Goal: Information Seeking & Learning: Learn about a topic

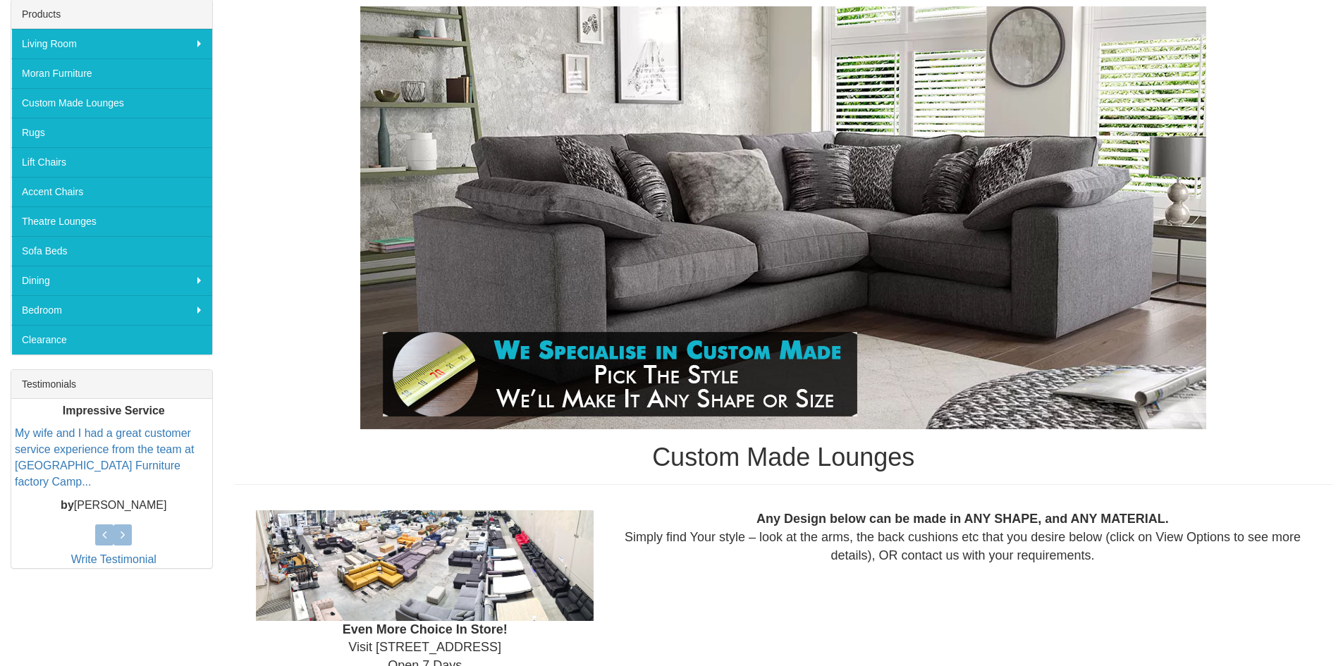
scroll to position [212, 0]
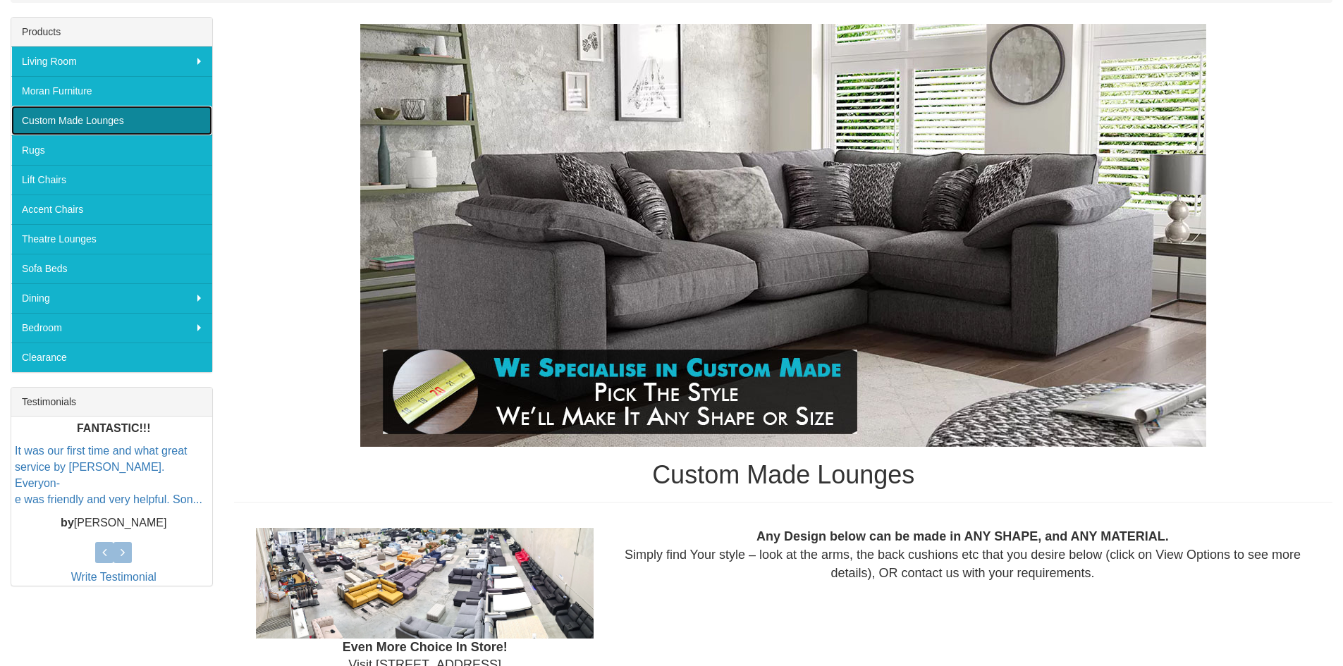
click at [95, 121] on link "Custom Made Lounges" at bounding box center [111, 121] width 201 height 30
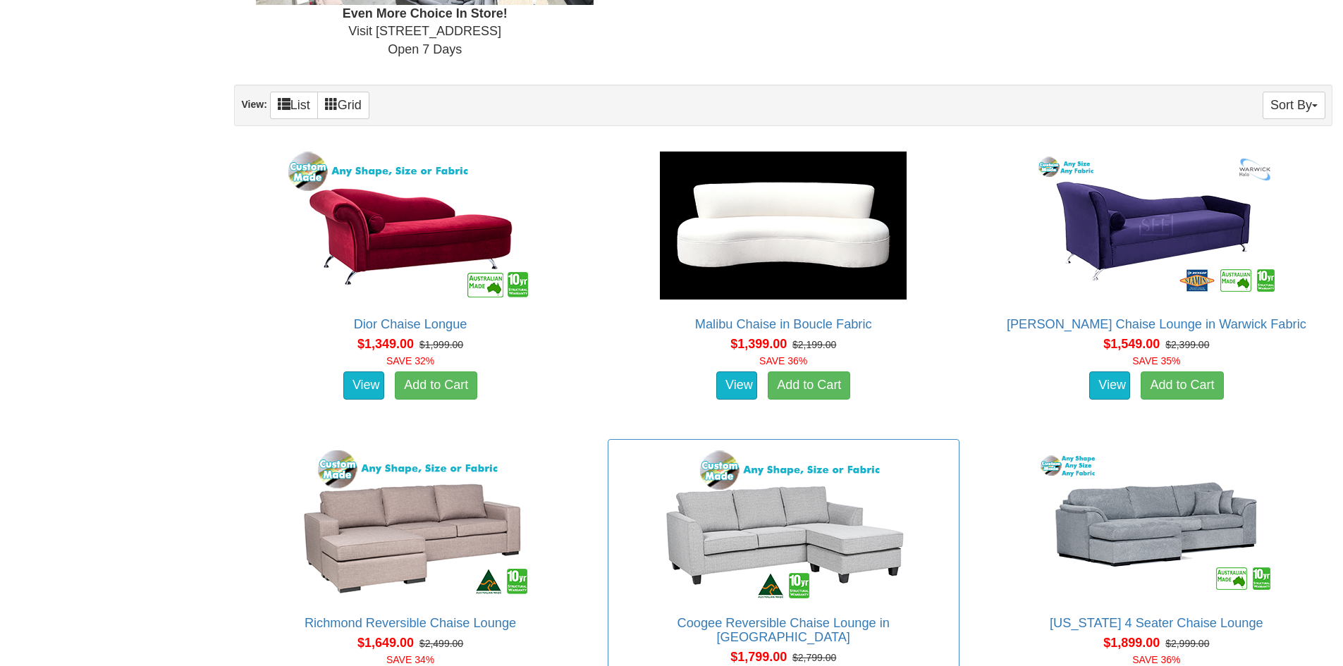
scroll to position [917, 0]
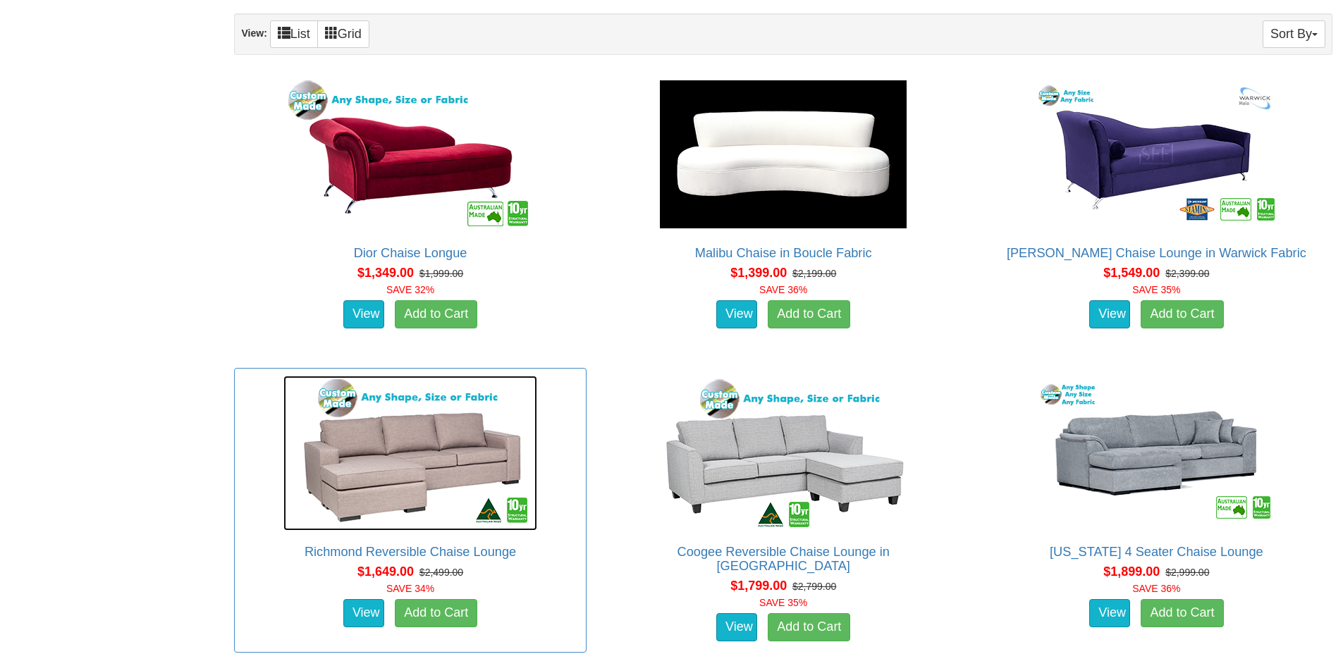
click at [452, 465] on img at bounding box center [410, 453] width 254 height 155
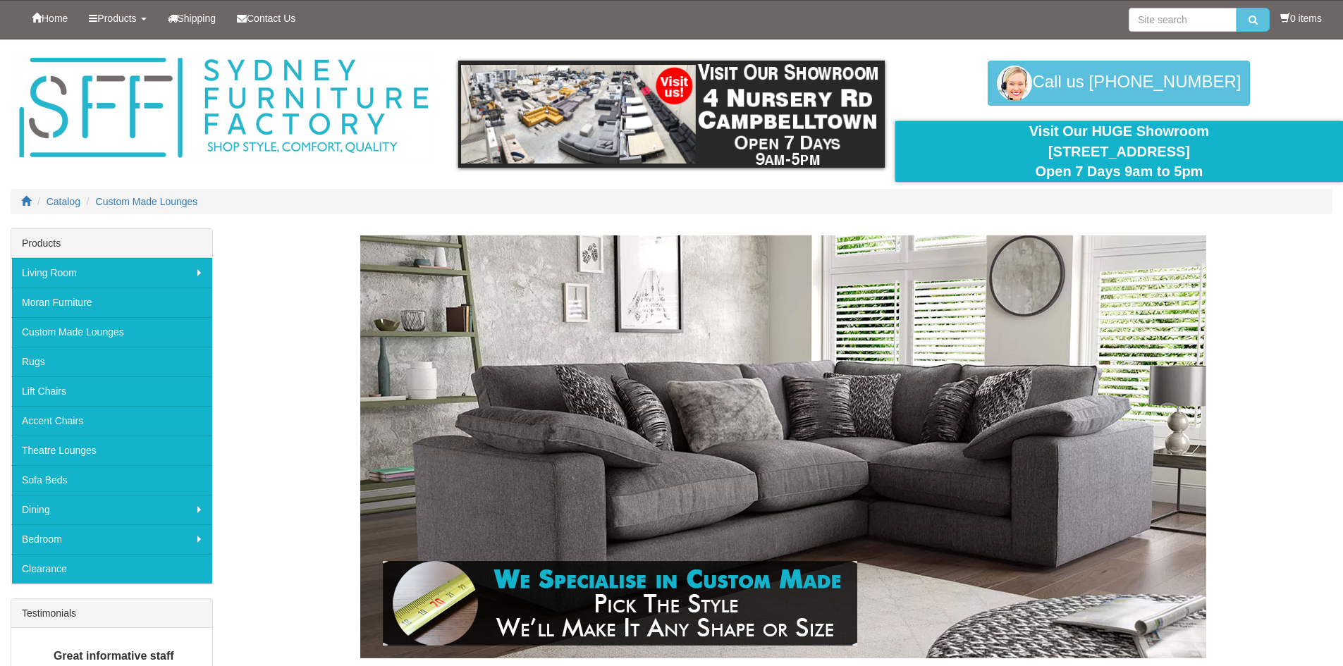
scroll to position [917, 0]
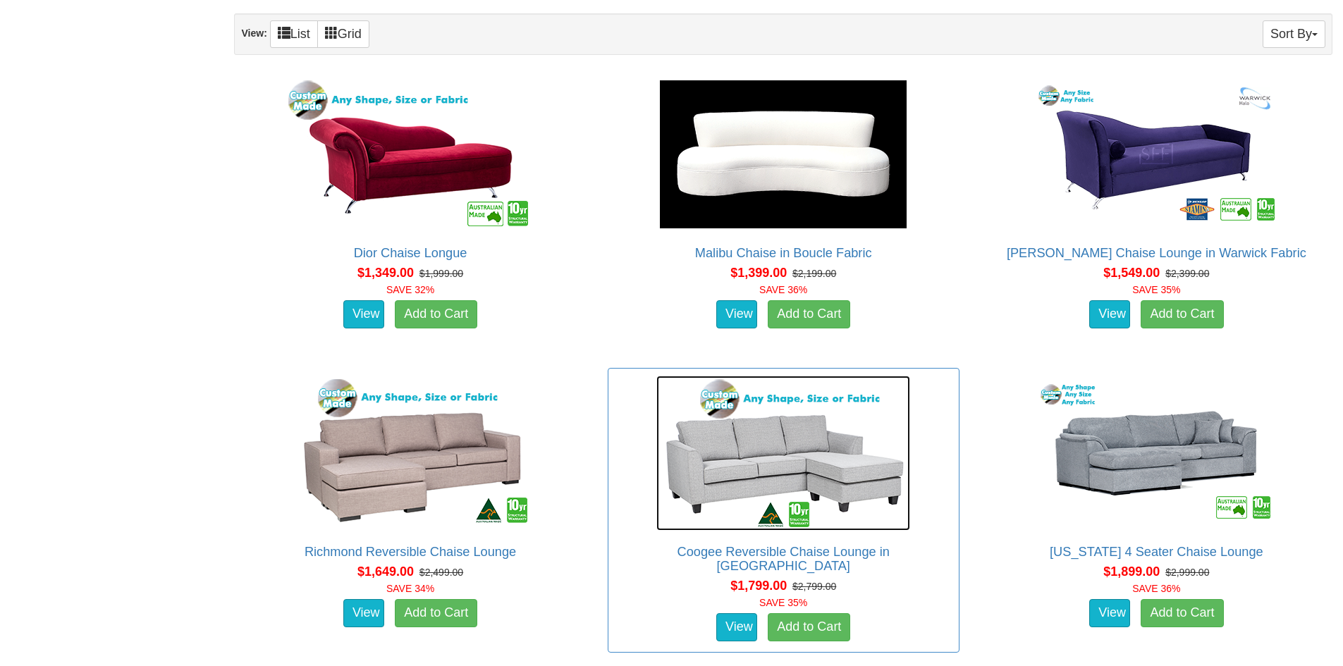
click at [791, 470] on img at bounding box center [783, 453] width 254 height 155
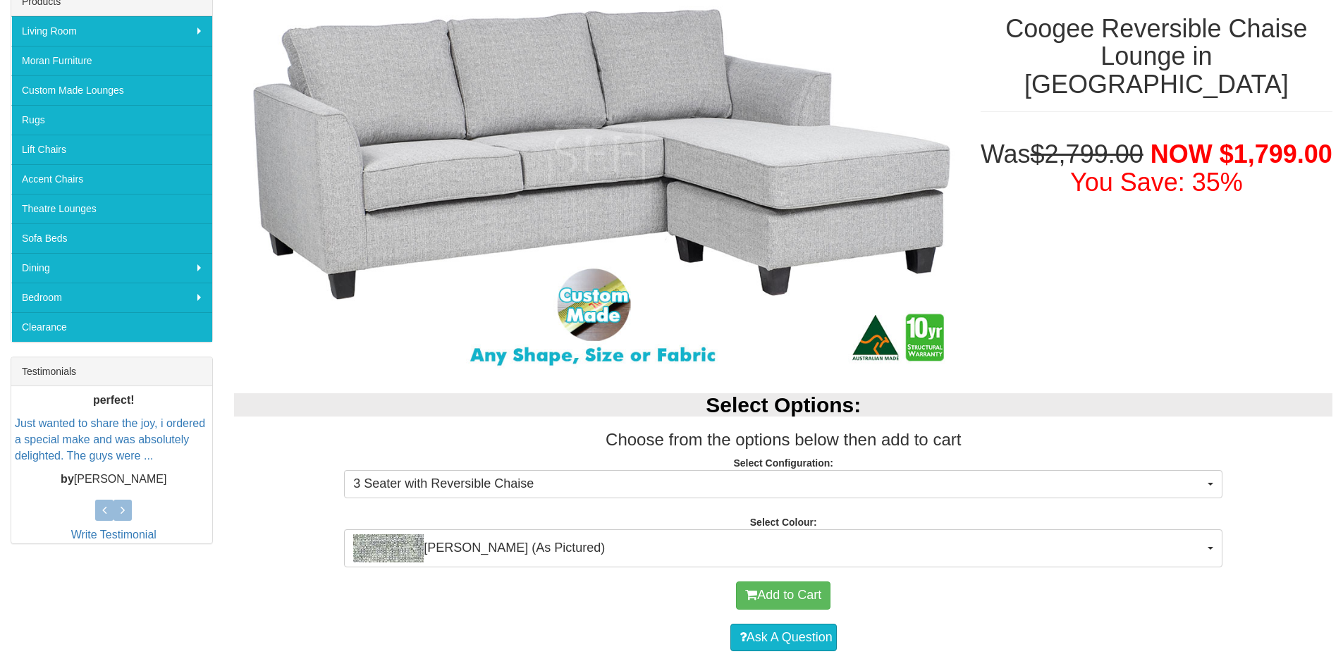
scroll to position [3, 0]
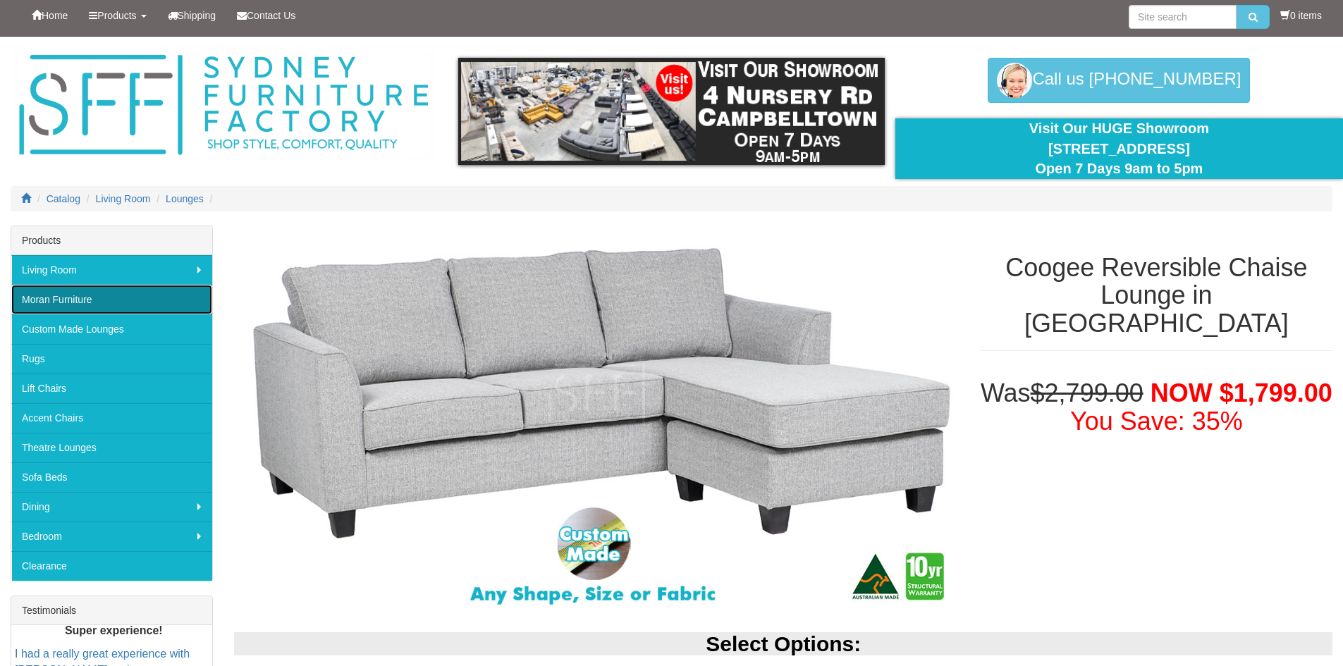
click at [79, 295] on link "Moran Furniture" at bounding box center [111, 300] width 201 height 30
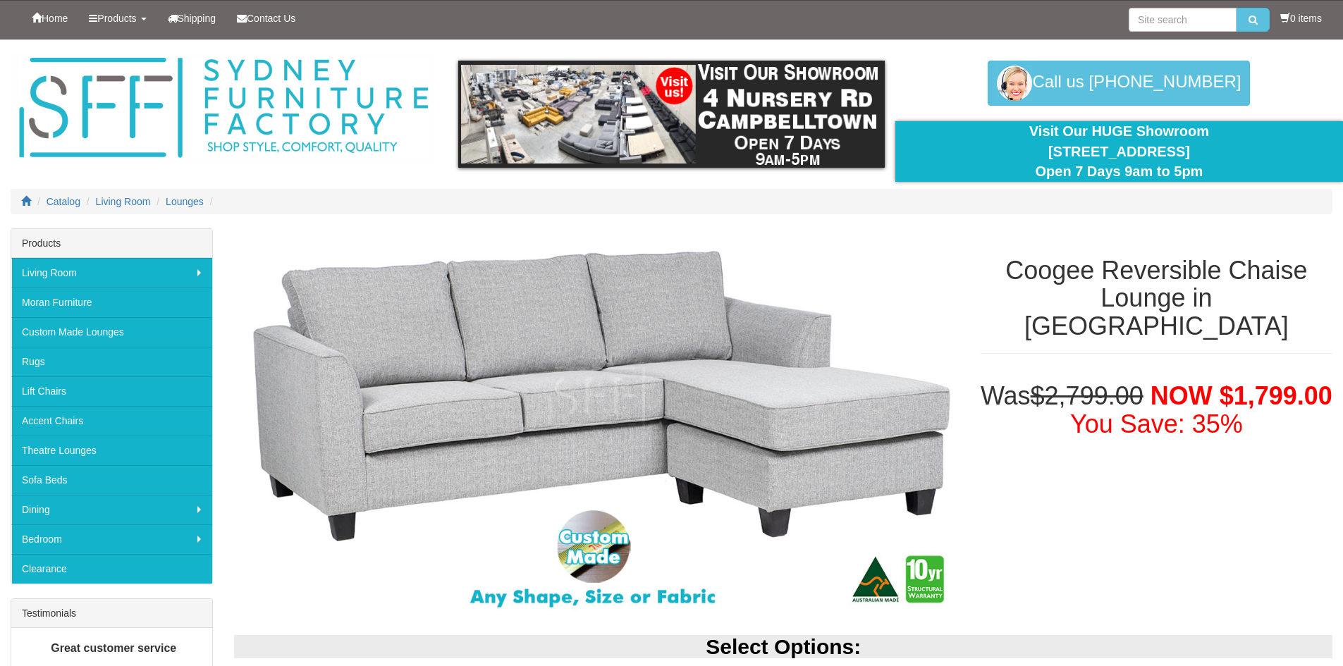
scroll to position [3, 0]
